Goal: Information Seeking & Learning: Learn about a topic

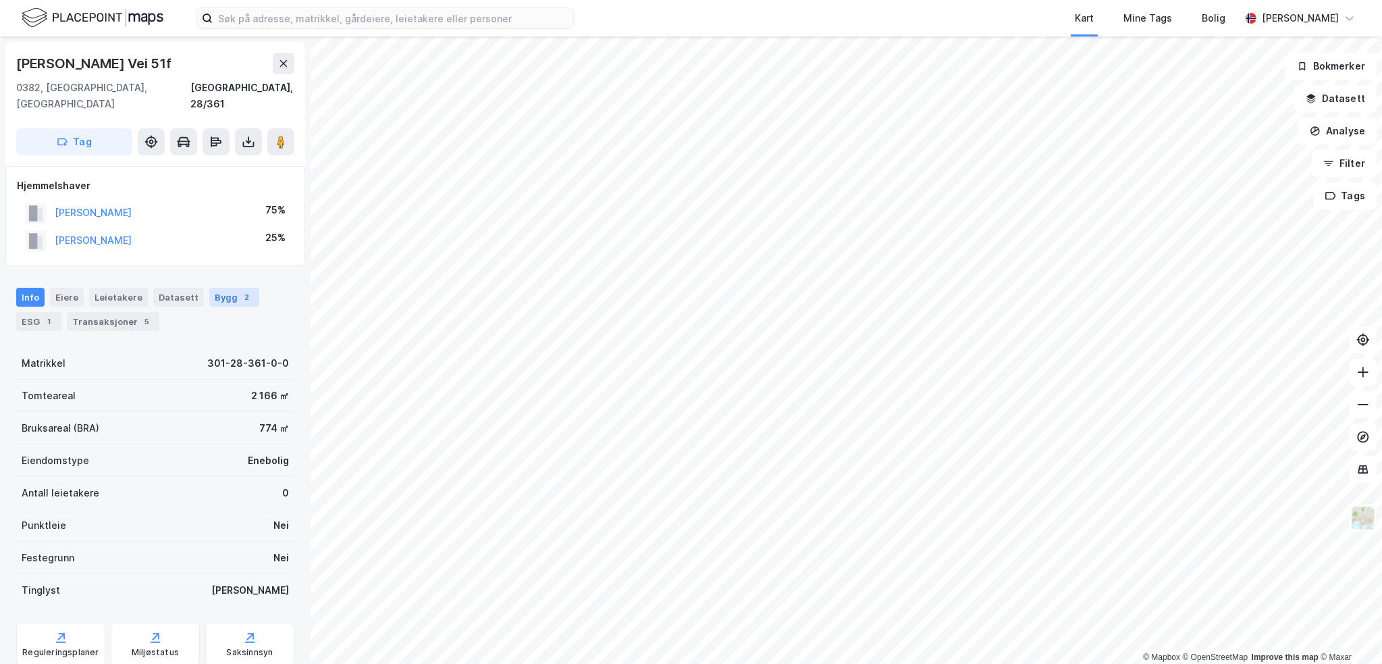
click at [224, 288] on div "Bygg 2" at bounding box center [234, 297] width 50 height 19
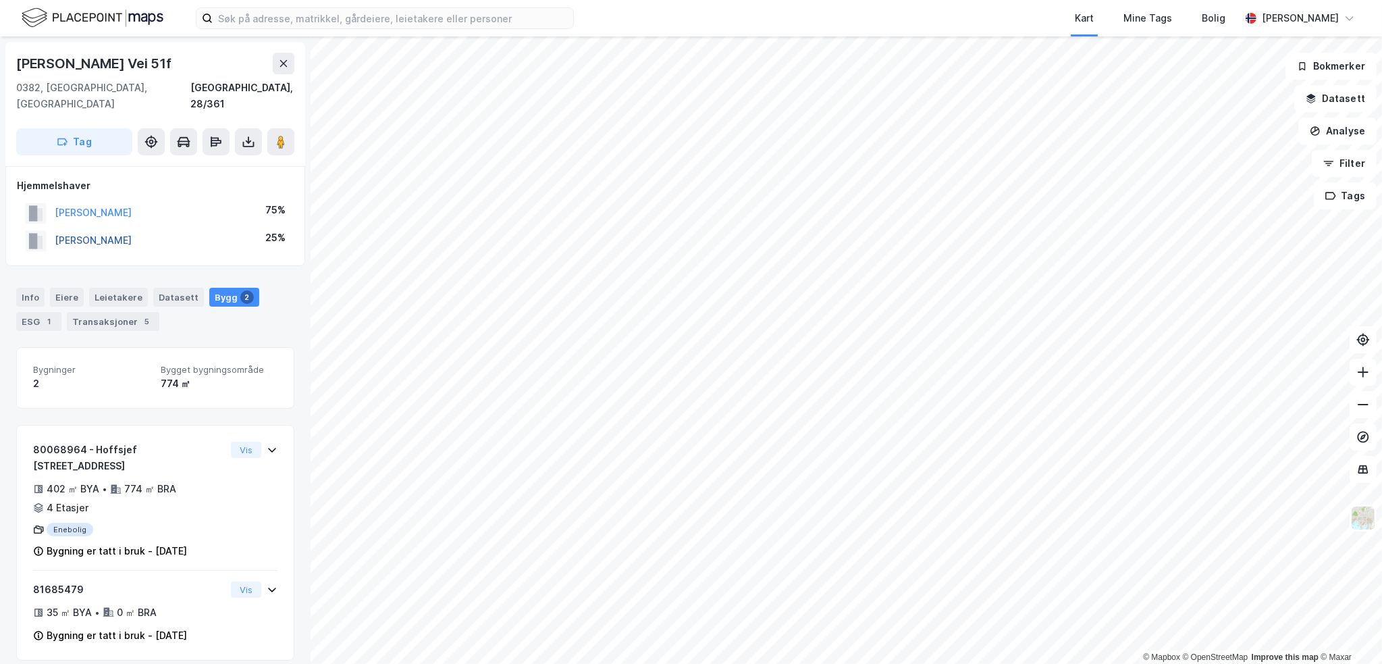
click at [0, 0] on button "[PERSON_NAME]" at bounding box center [0, 0] width 0 height 0
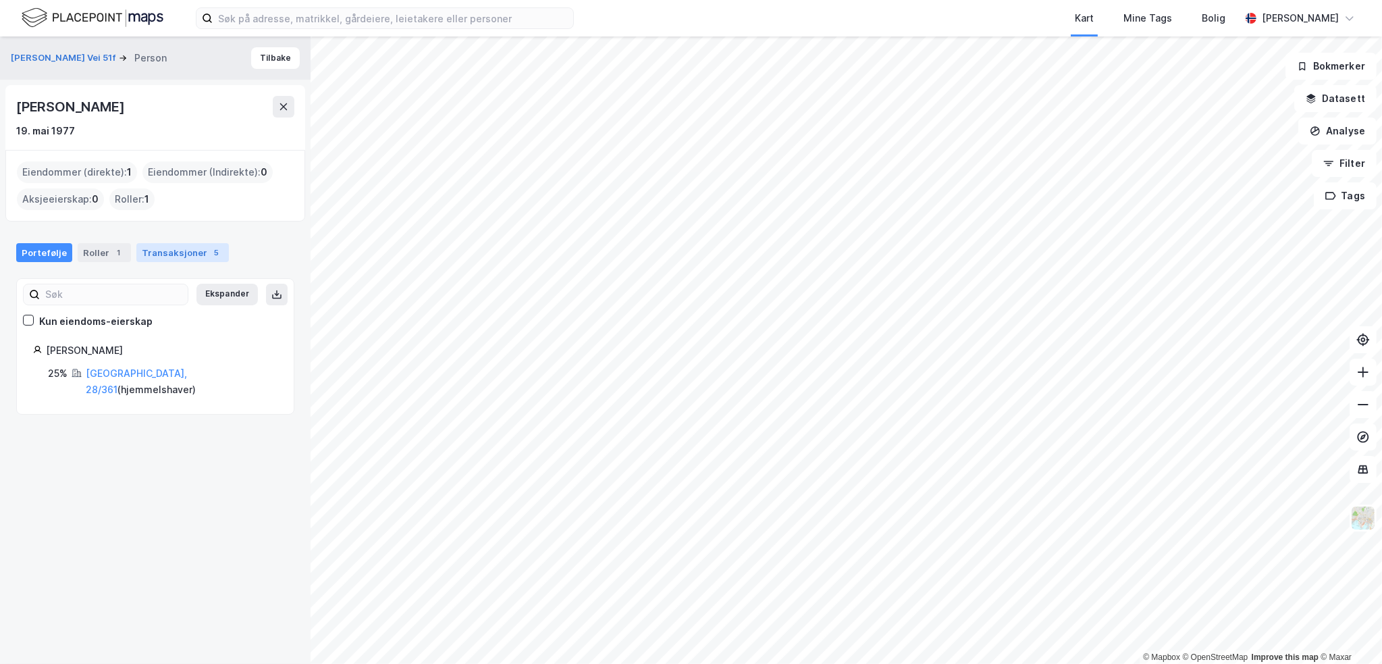
click at [165, 245] on div "Transaksjoner 5" at bounding box center [182, 252] width 93 height 19
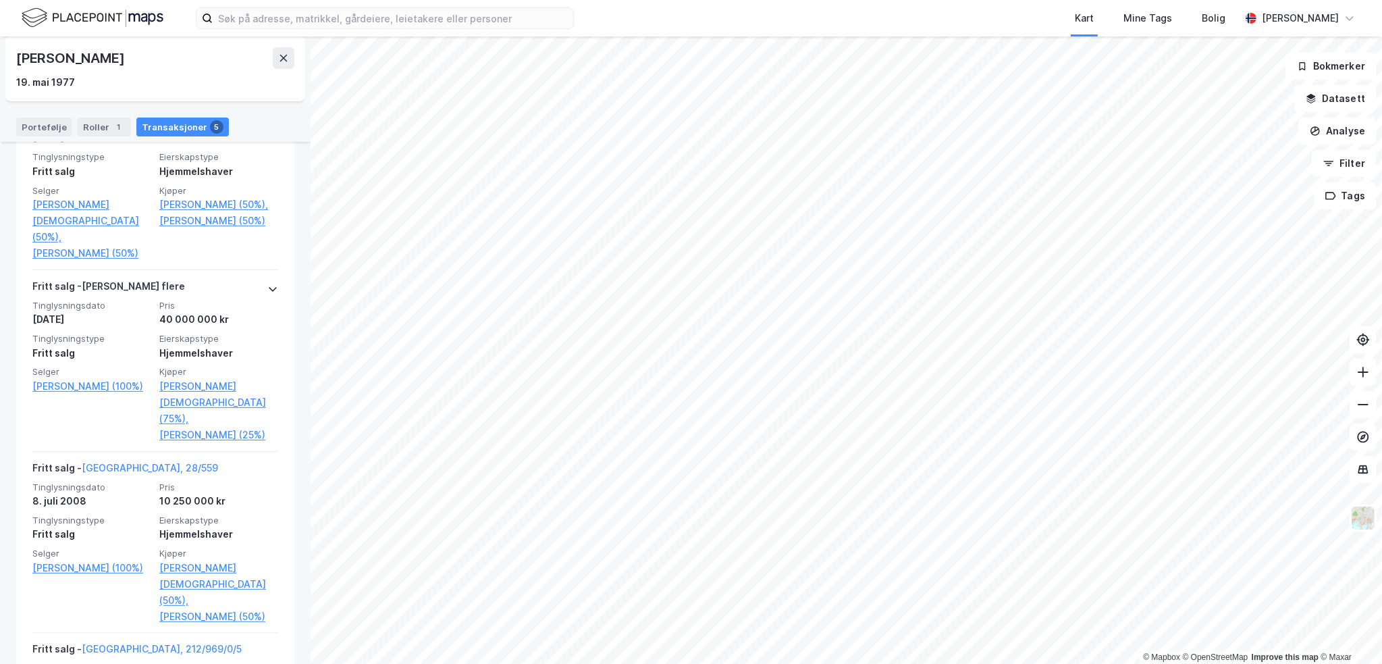
scroll to position [405, 0]
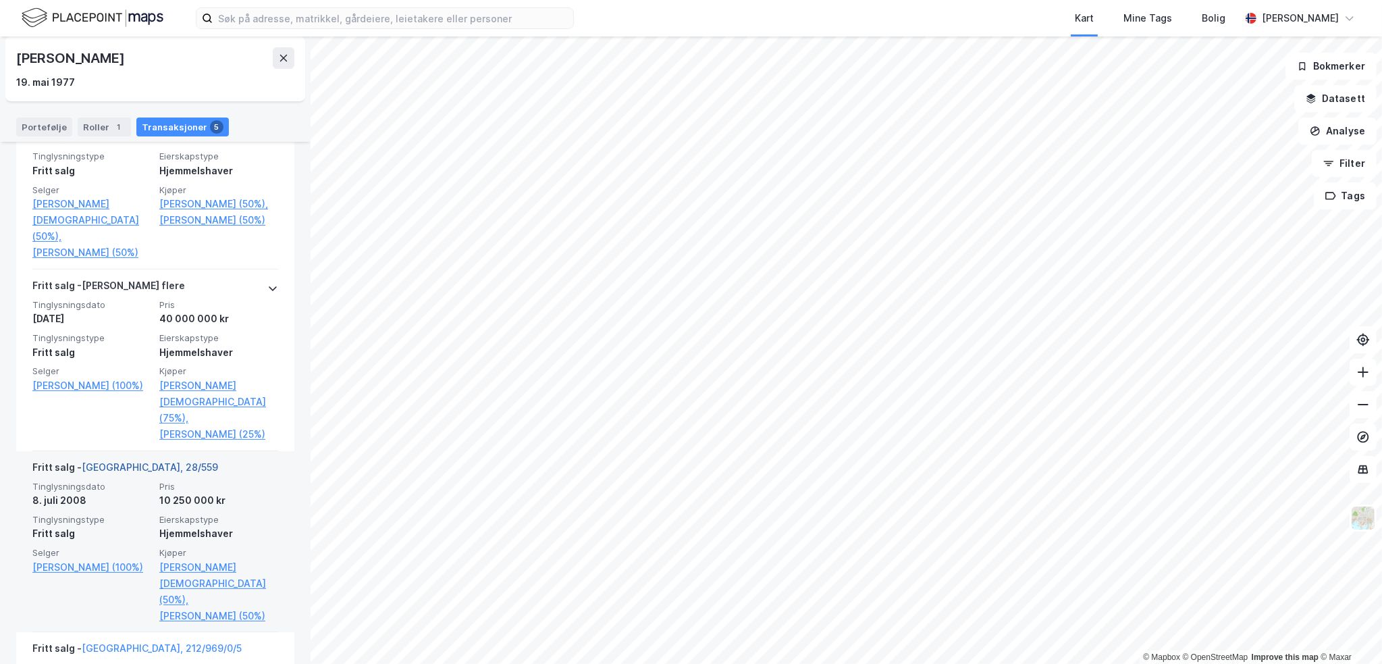
click at [134, 467] on link "[GEOGRAPHIC_DATA], 28/559" at bounding box center [150, 466] width 136 height 11
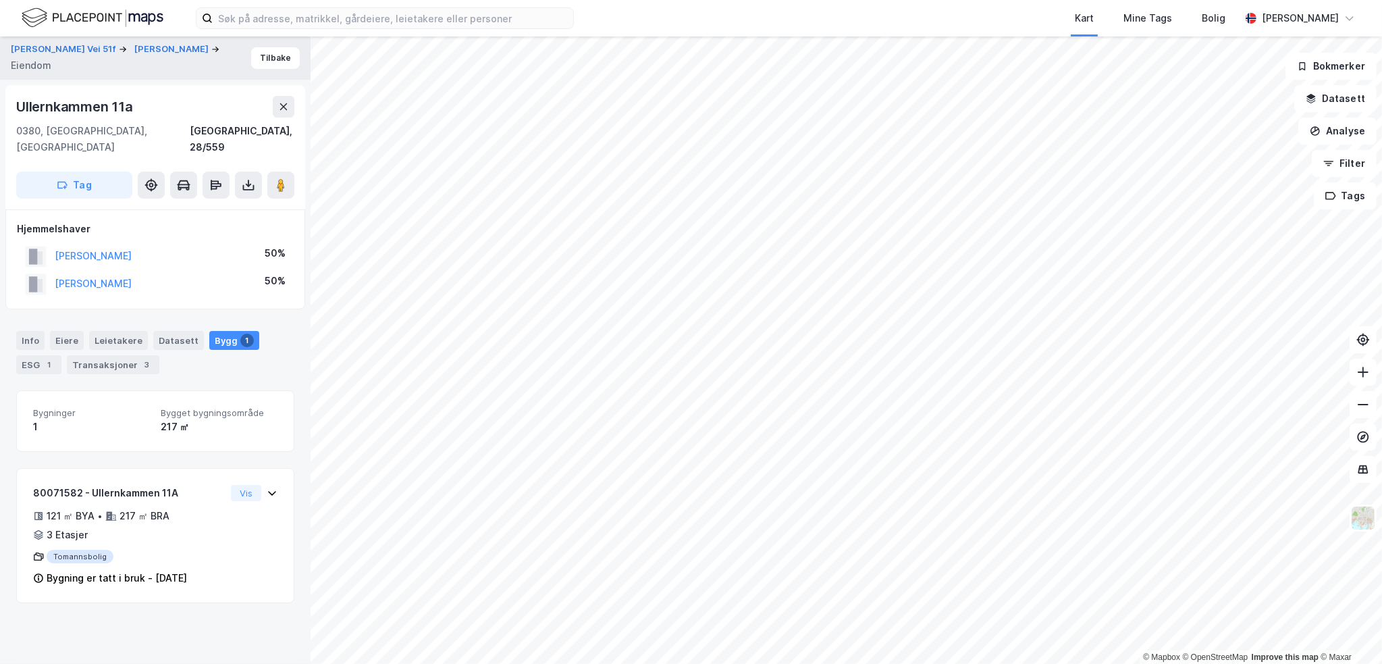
click at [100, 109] on div "Ullernkammen 11a" at bounding box center [76, 107] width 120 height 22
click at [294, 107] on button at bounding box center [284, 107] width 22 height 22
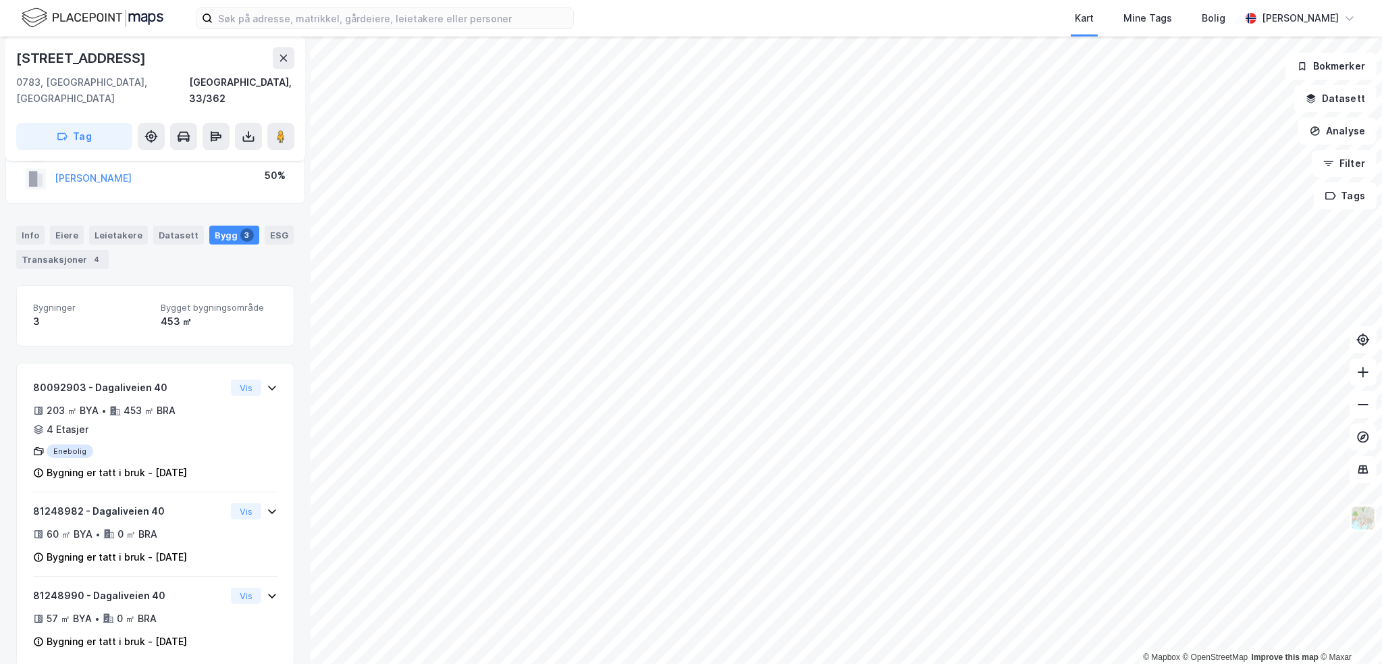
scroll to position [63, 0]
click at [74, 249] on div "Transaksjoner 4" at bounding box center [62, 258] width 93 height 19
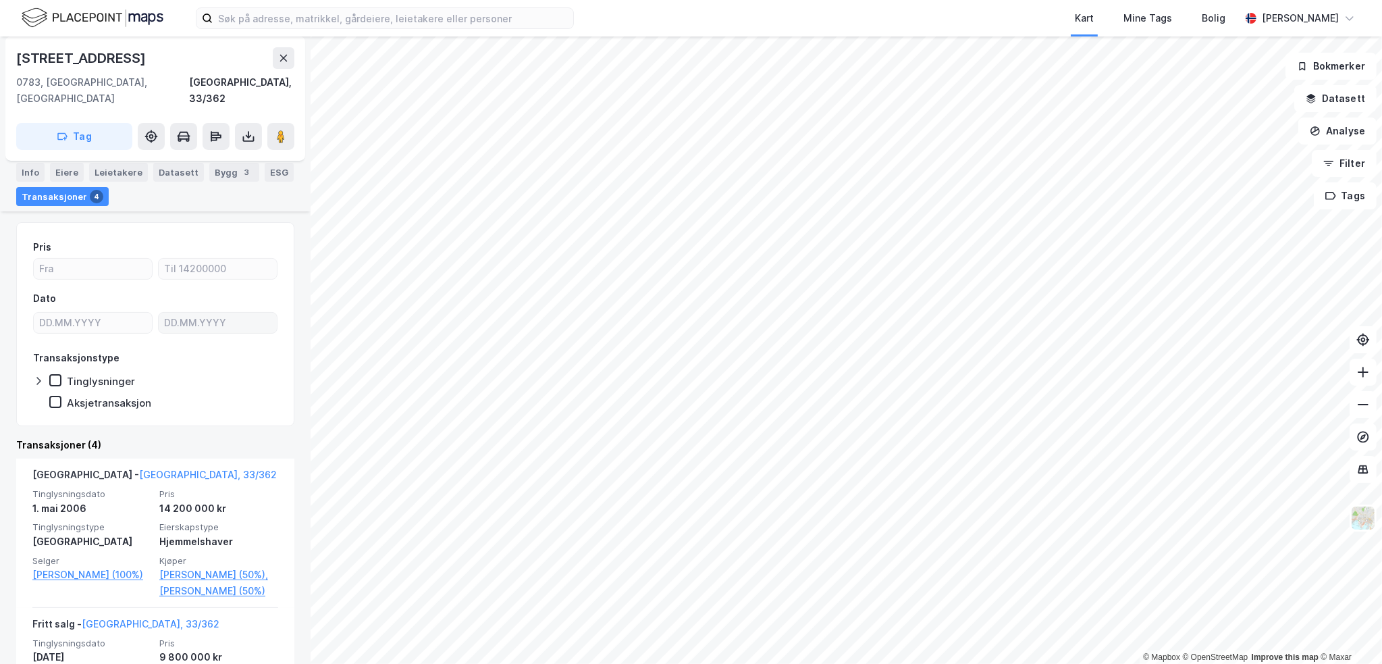
scroll to position [135, 0]
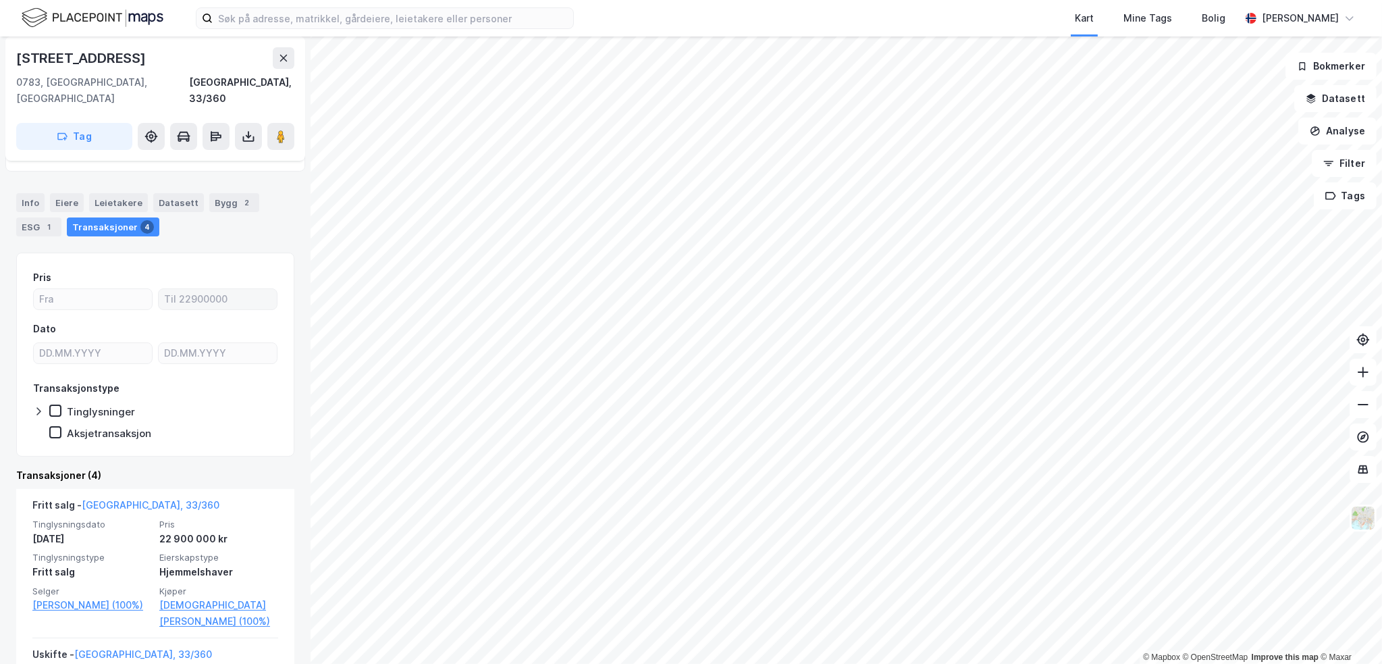
scroll to position [68, 0]
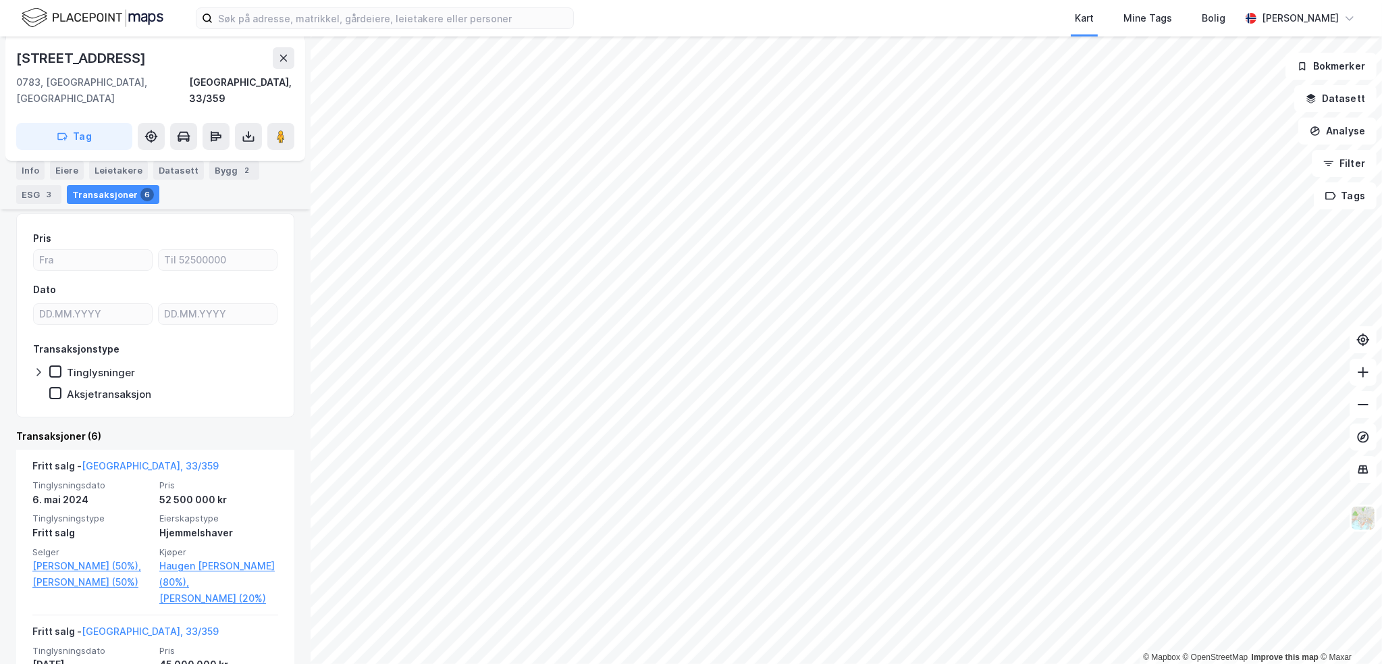
scroll to position [135, 0]
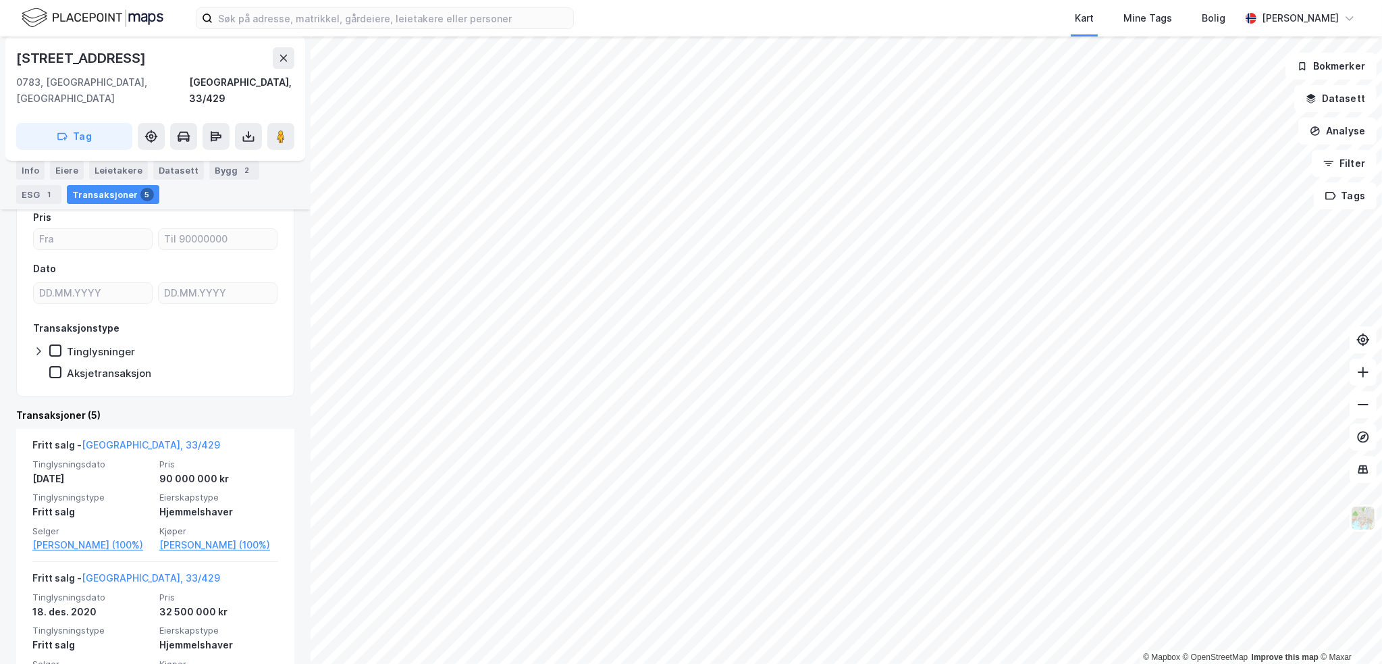
scroll to position [135, 0]
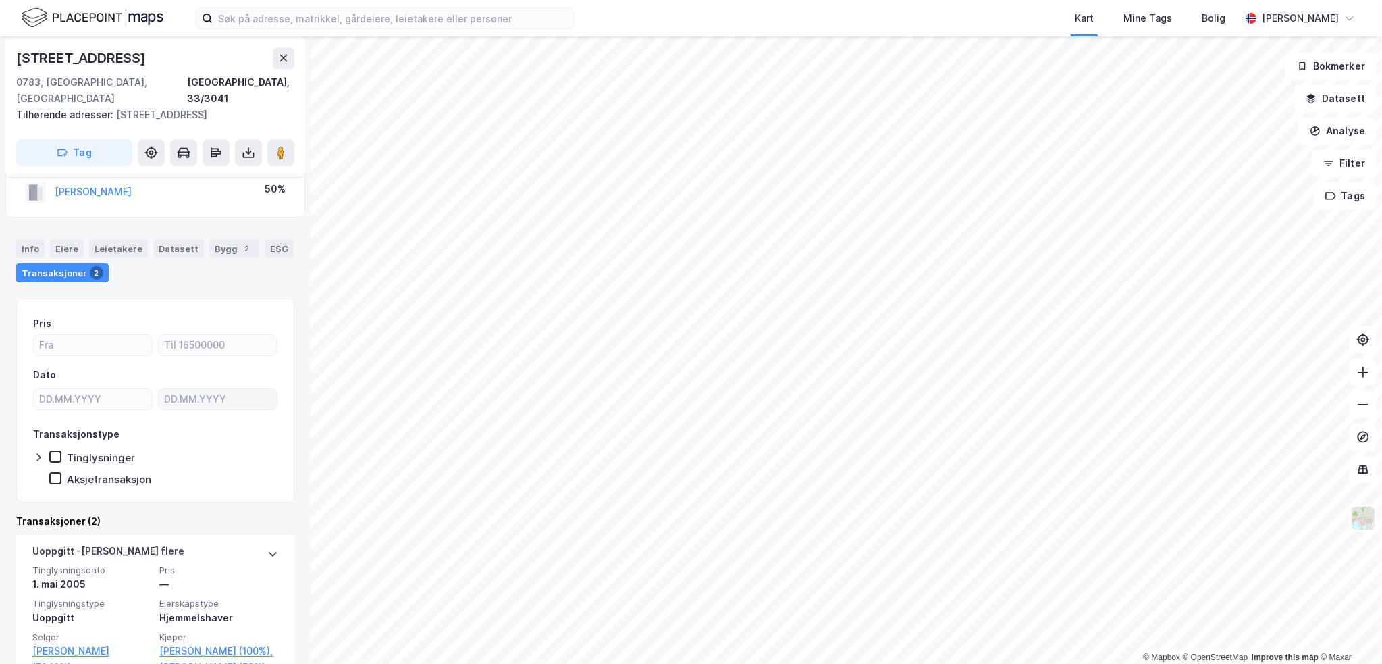
scroll to position [68, 0]
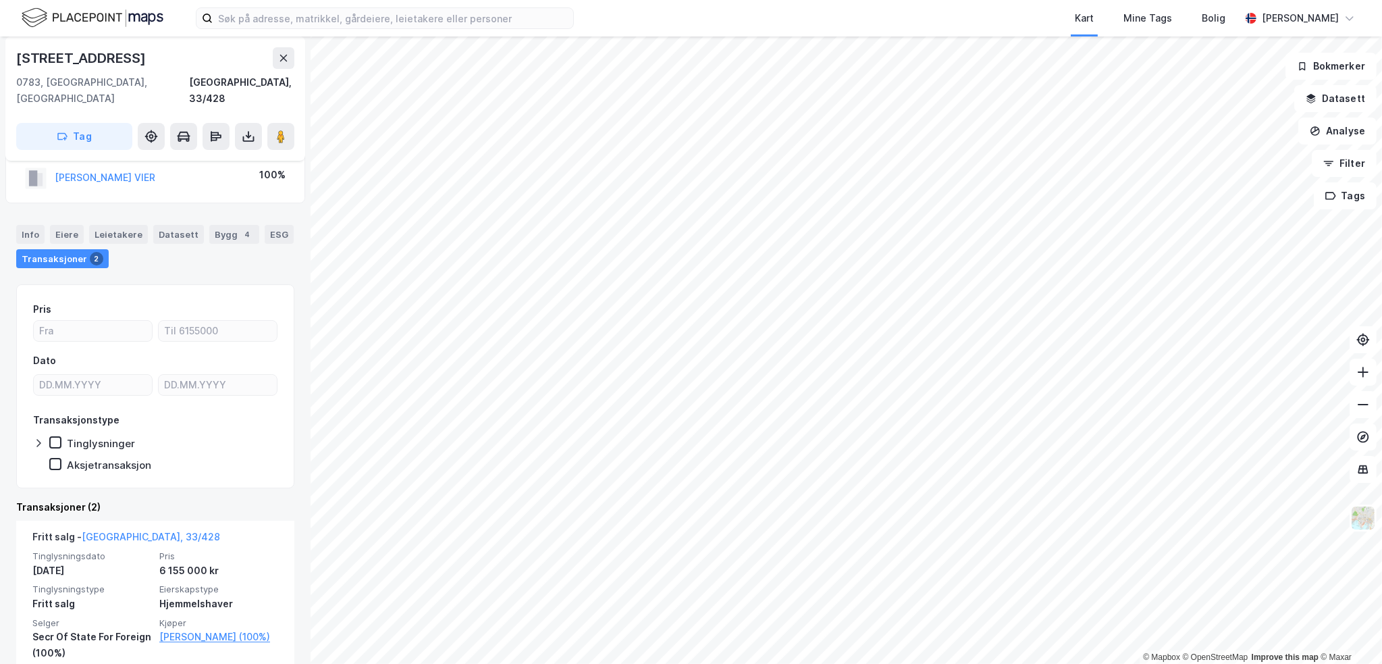
scroll to position [68, 0]
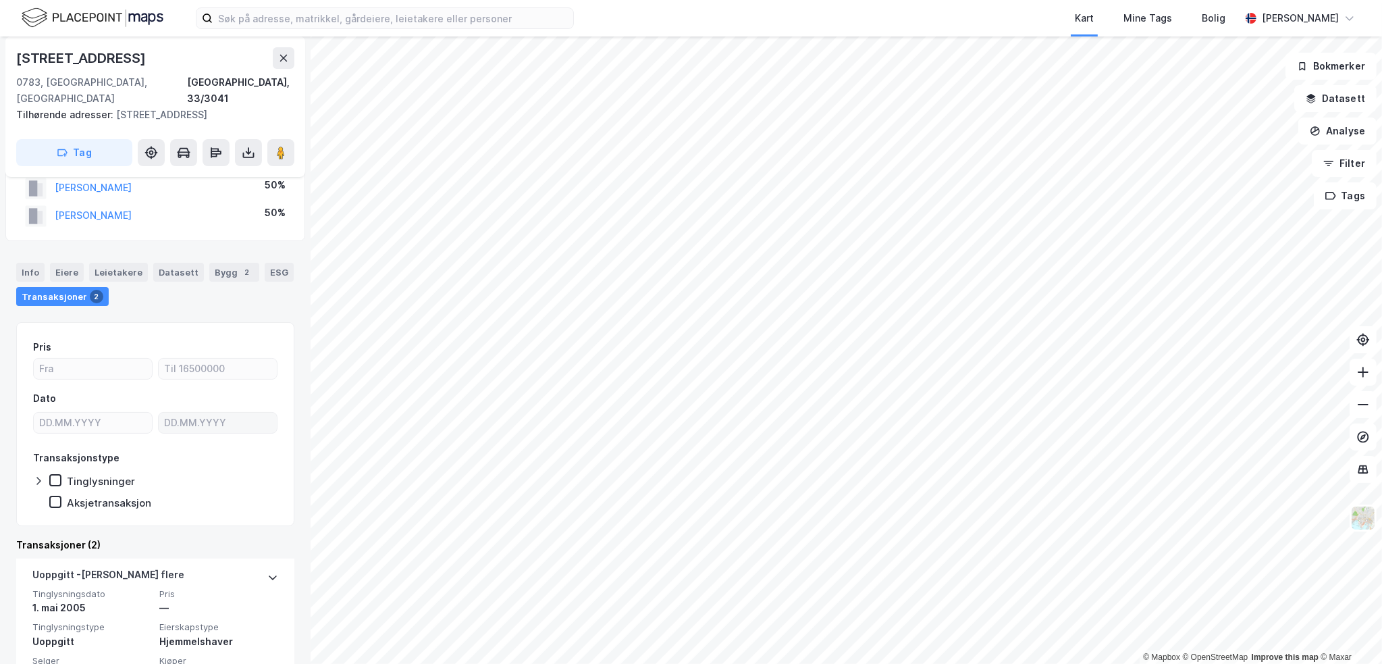
scroll to position [68, 0]
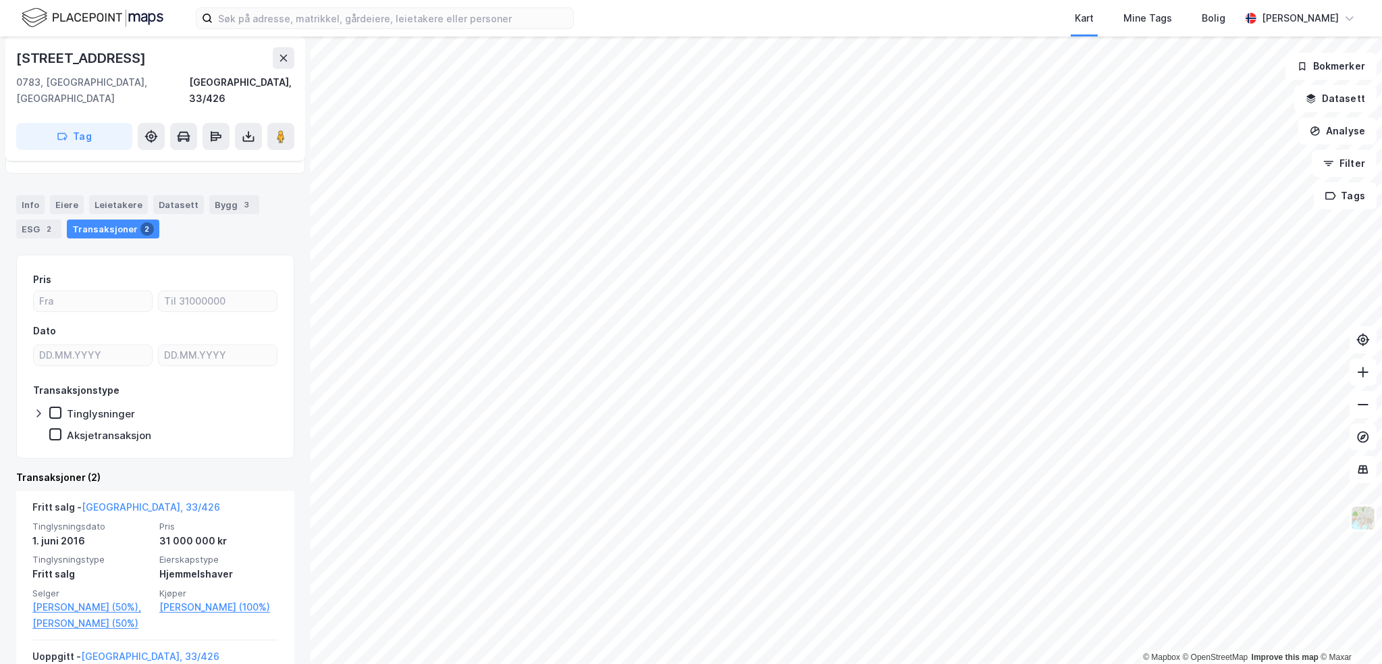
scroll to position [68, 0]
click at [107, 64] on div "[STREET_ADDRESS]" at bounding box center [82, 58] width 132 height 22
click at [704, 0] on html "Kart Mine Tags [PERSON_NAME] © Mapbox © OpenStreetMap Improve this map © [GEOGR…" at bounding box center [691, 332] width 1382 height 664
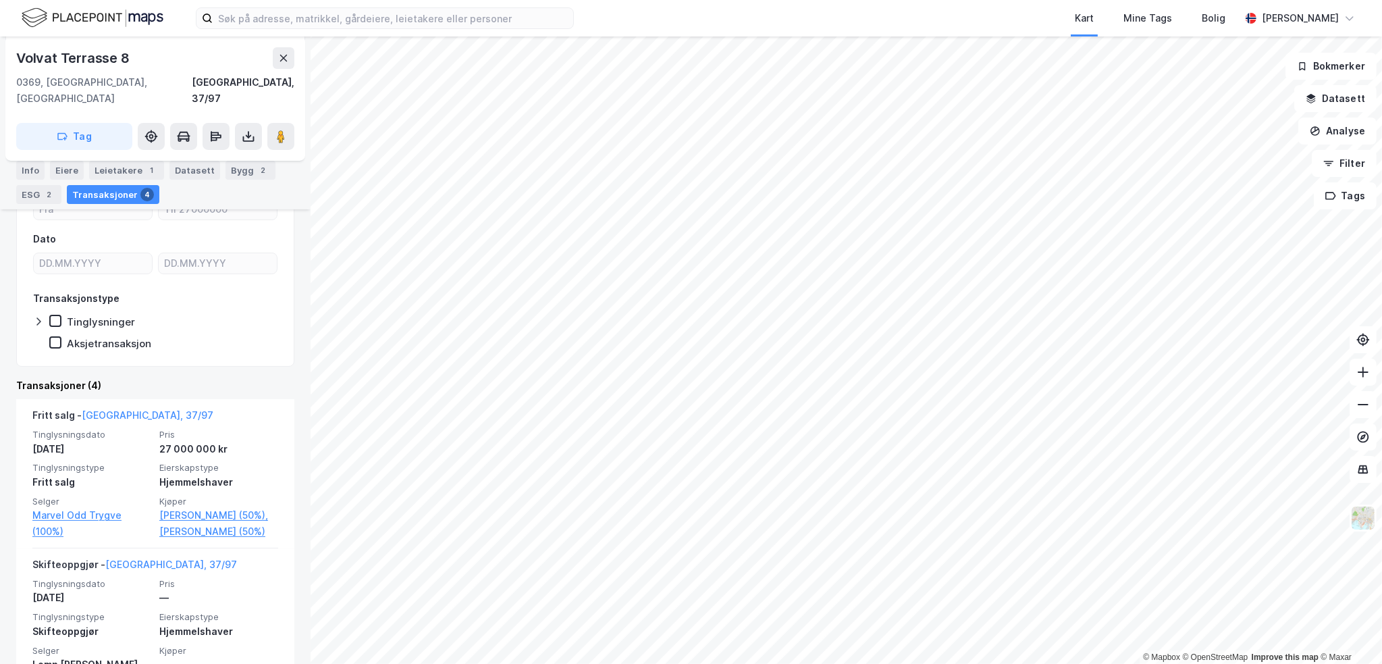
scroll to position [203, 0]
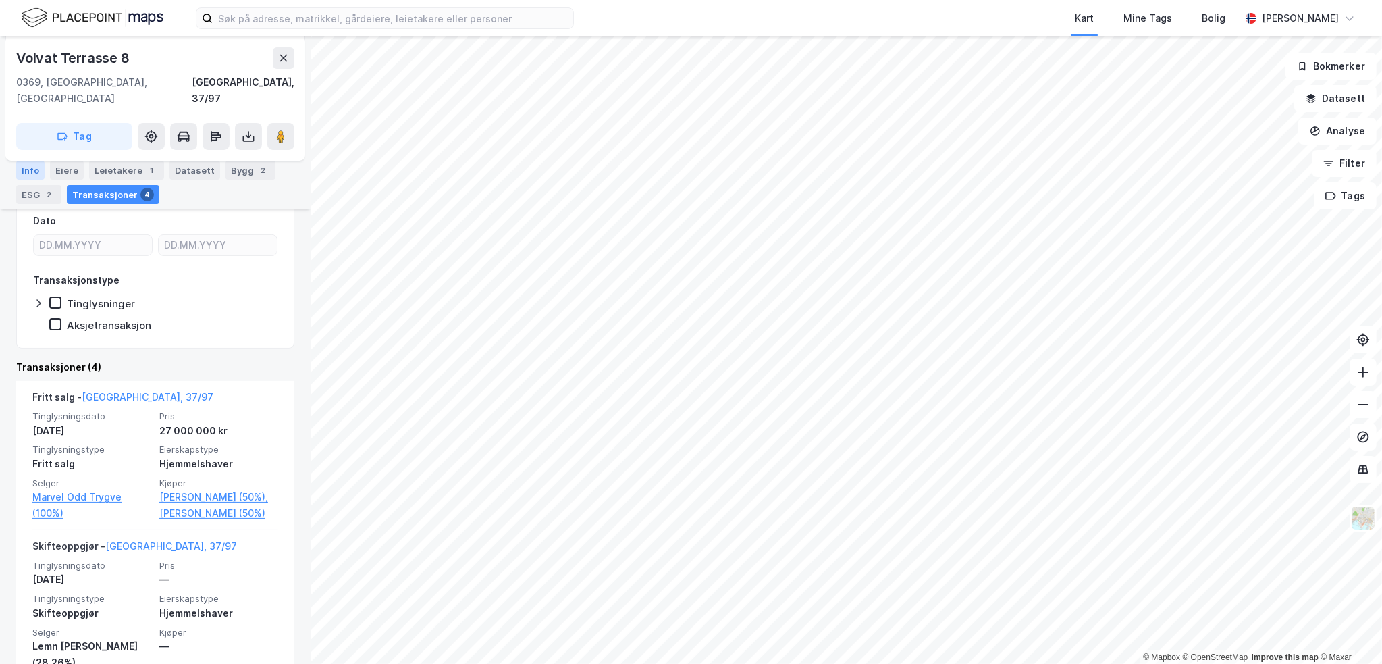
click at [36, 174] on div "Info" at bounding box center [30, 170] width 28 height 19
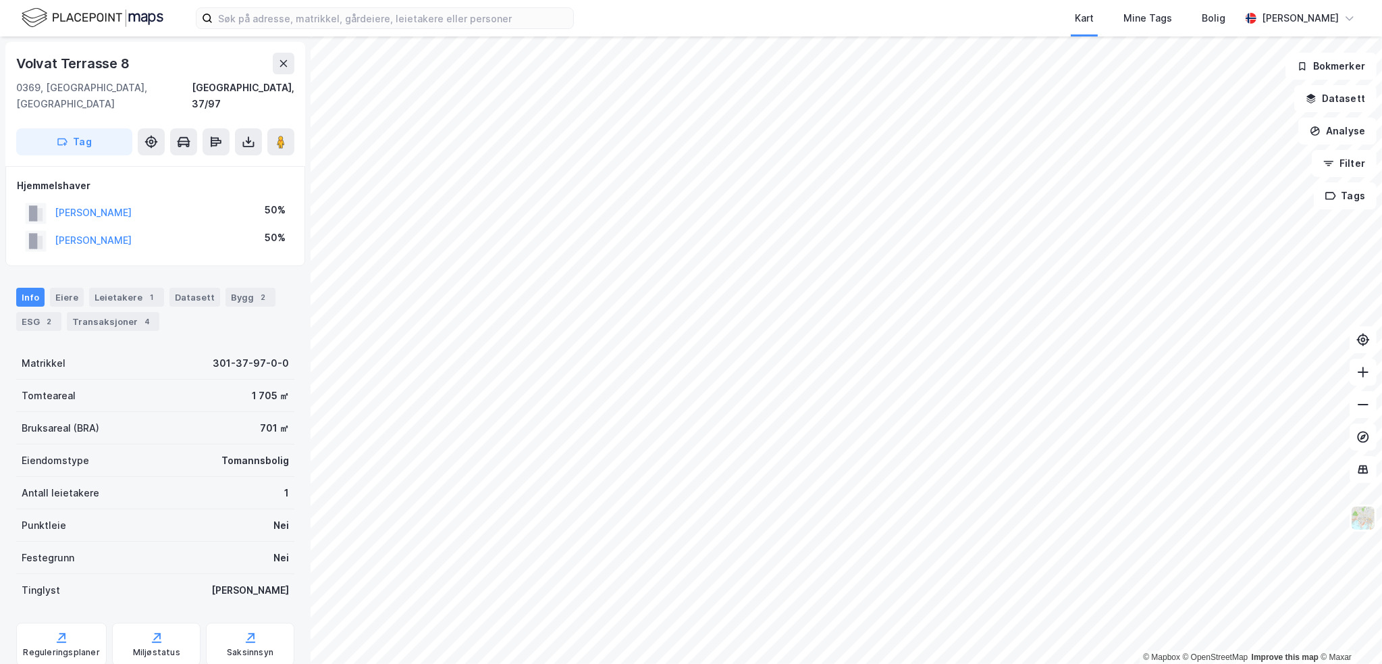
click at [94, 60] on div "Volvat Terrasse 8" at bounding box center [74, 64] width 116 height 22
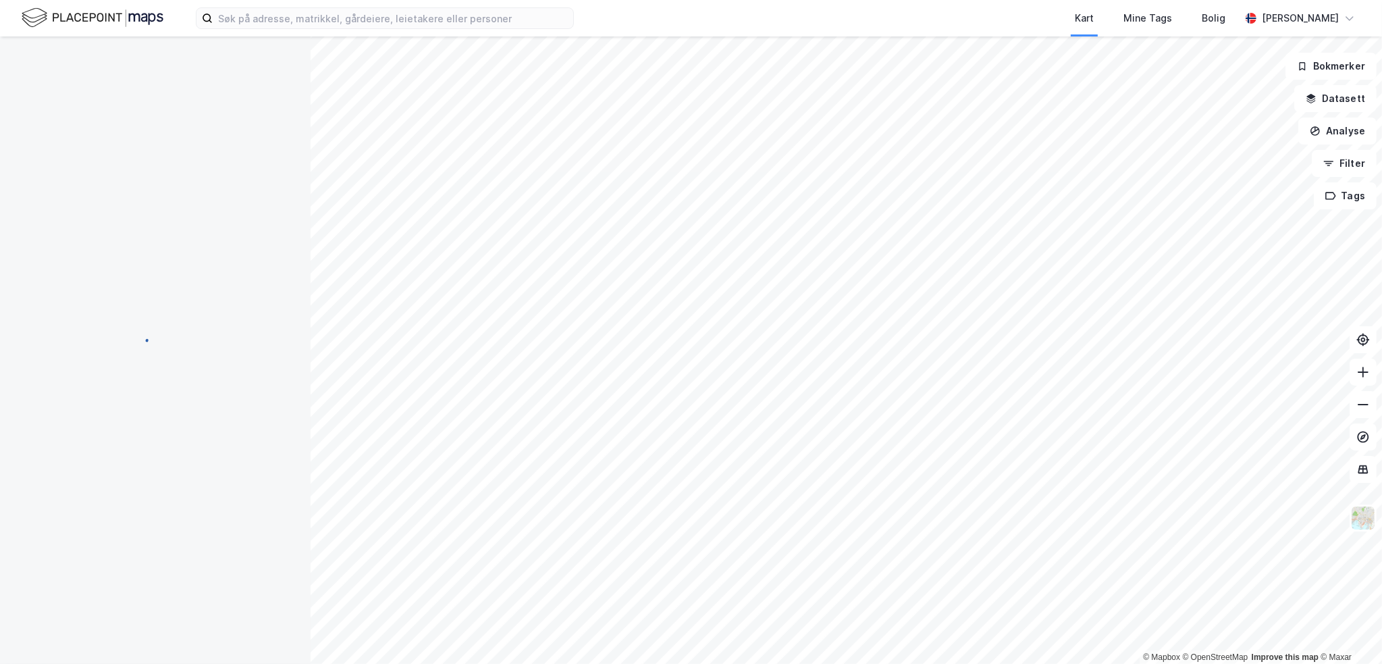
scroll to position [1, 0]
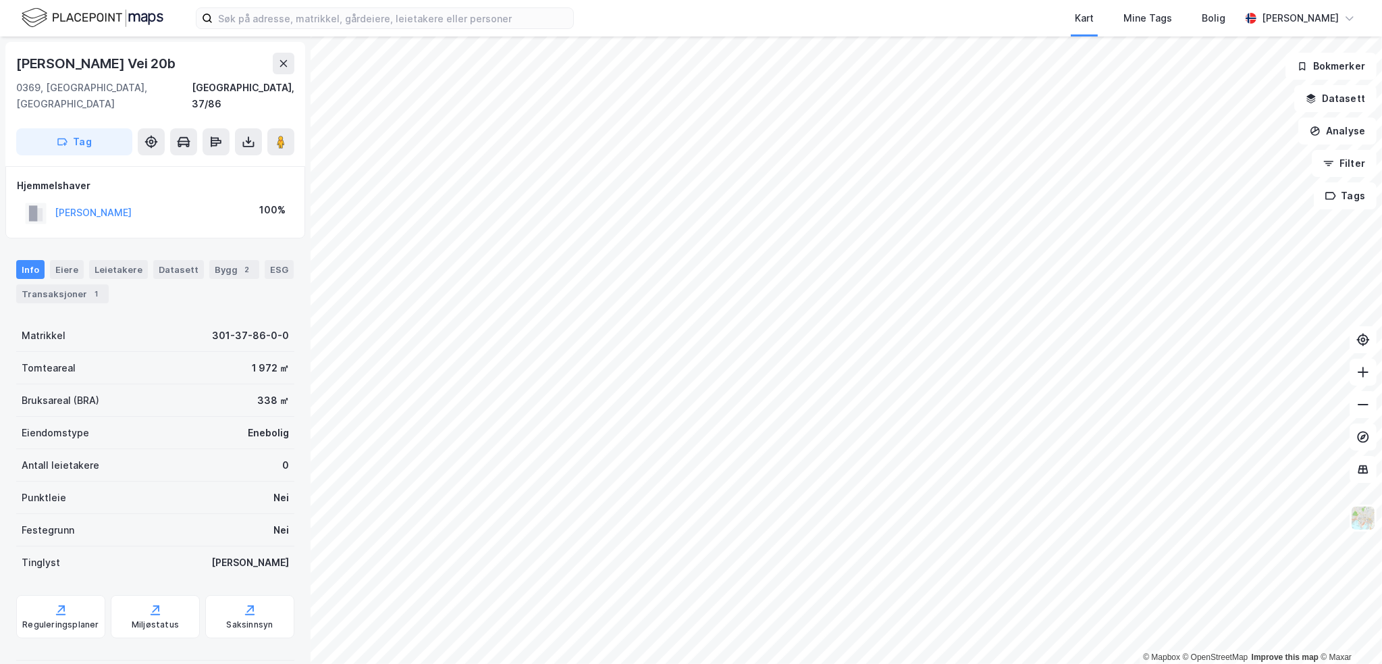
scroll to position [1, 0]
click at [857, 0] on html "Kart Mine Tags Bolig [PERSON_NAME] © Mapbox © OpenStreetMap Improve this map © …" at bounding box center [691, 332] width 1382 height 664
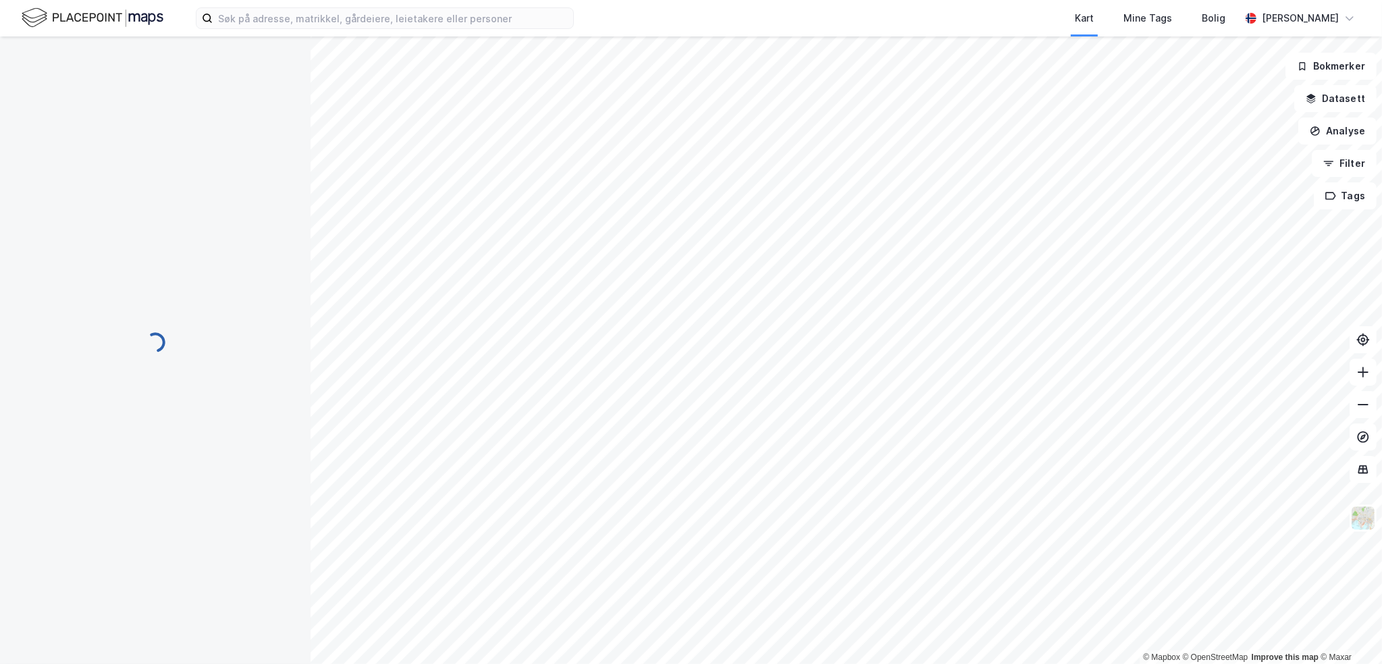
scroll to position [1, 0]
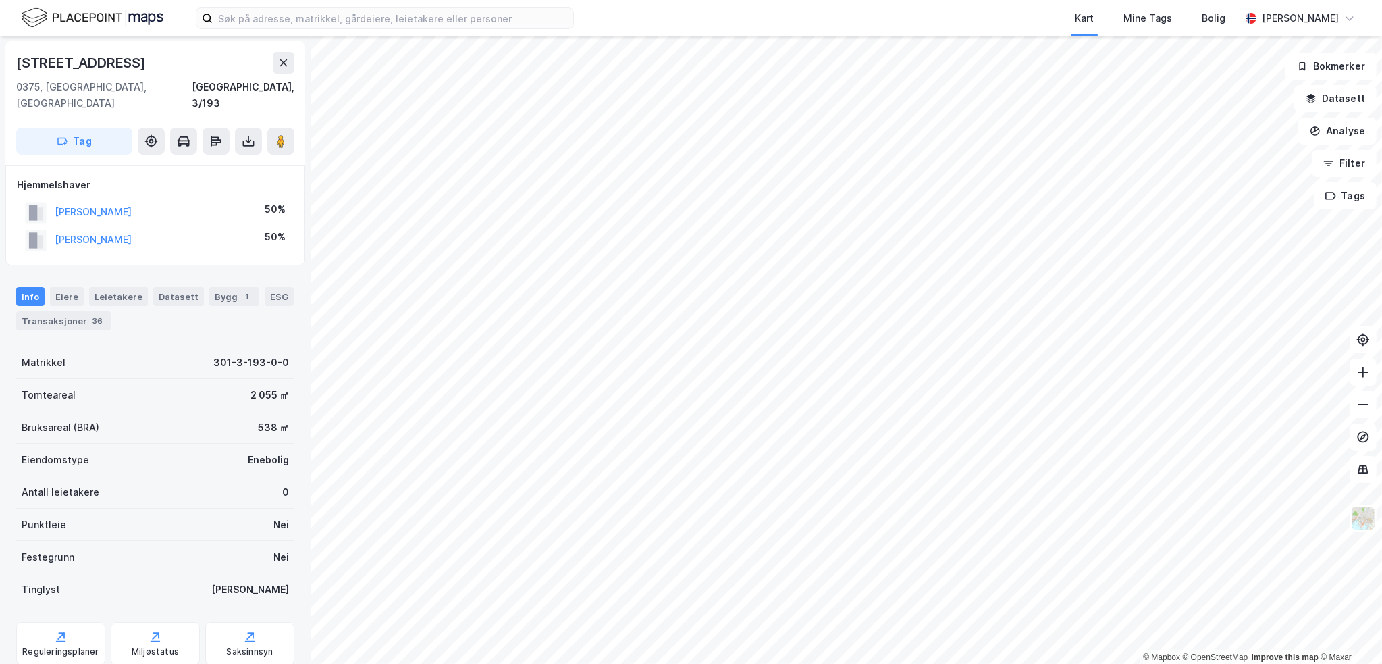
click at [80, 67] on div "[STREET_ADDRESS]" at bounding box center [82, 63] width 132 height 22
copy div "[STREET_ADDRESS]"
click at [84, 311] on div "Transaksjoner 36" at bounding box center [63, 320] width 95 height 19
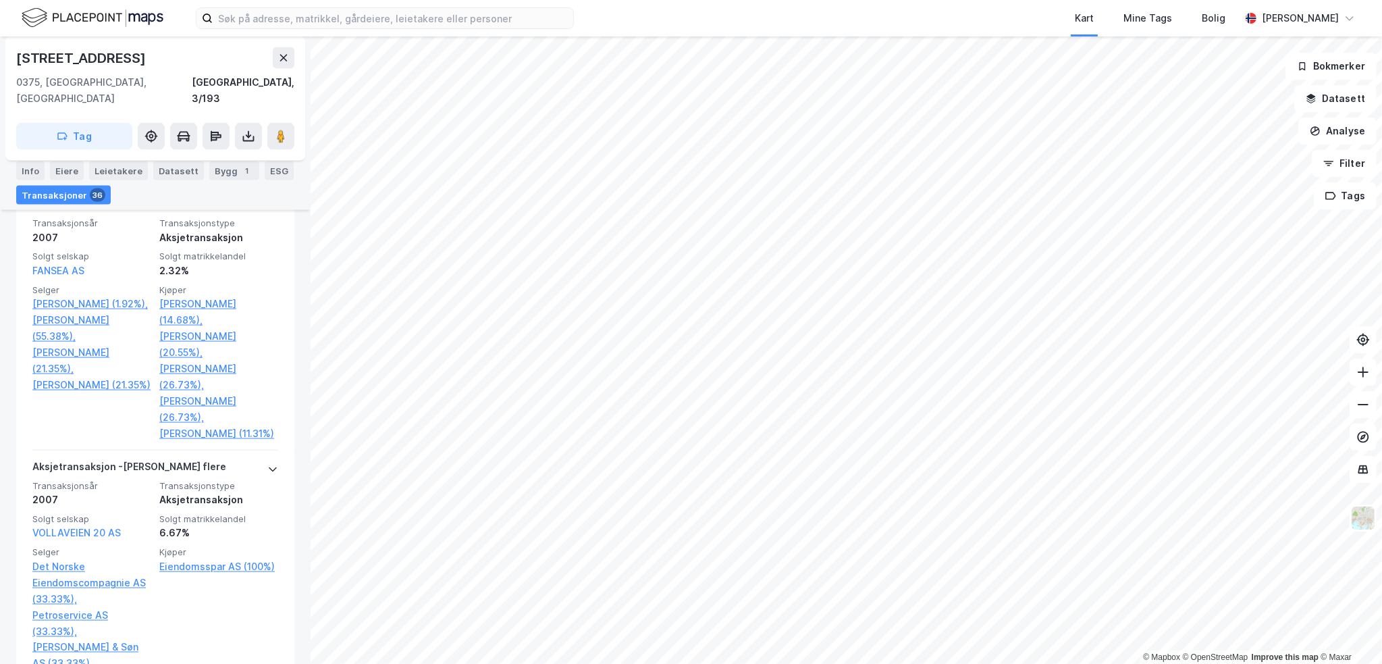
scroll to position [2701, 0]
